Goal: Task Accomplishment & Management: Manage account settings

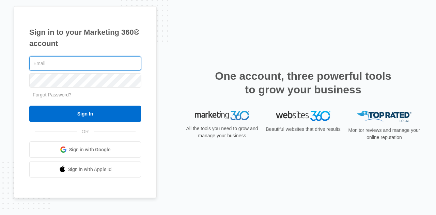
type input "[PERSON_NAME][EMAIL_ADDRESS][DOMAIN_NAME]"
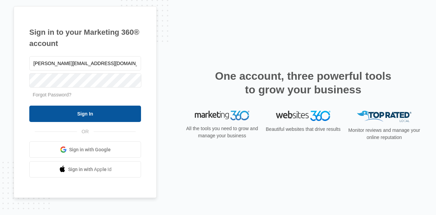
click at [86, 116] on input "Sign In" at bounding box center [85, 113] width 112 height 16
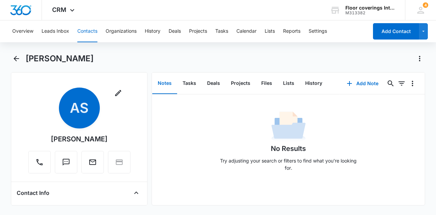
click at [194, 122] on div "No Results Try adjusting your search or filters to find what you’re looking for." at bounding box center [288, 142] width 273 height 67
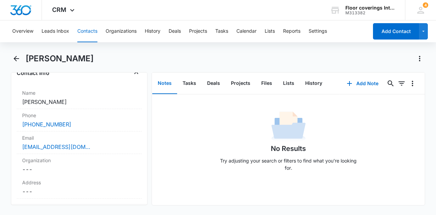
scroll to position [105, 0]
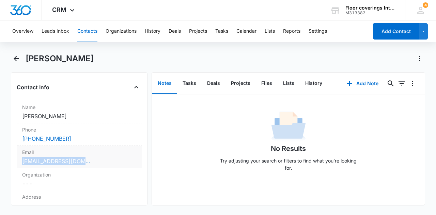
drag, startPoint x: 97, startPoint y: 160, endPoint x: 23, endPoint y: 159, distance: 74.2
click at [23, 159] on div "[EMAIL_ADDRESS][DOMAIN_NAME]" at bounding box center [79, 161] width 114 height 8
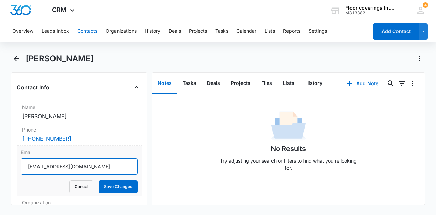
drag, startPoint x: 97, startPoint y: 170, endPoint x: 16, endPoint y: 160, distance: 81.5
click at [17, 160] on div "Email [EMAIL_ADDRESS][DOMAIN_NAME] Cancel Save Changes" at bounding box center [79, 171] width 125 height 50
